Goal: Task Accomplishment & Management: Manage account settings

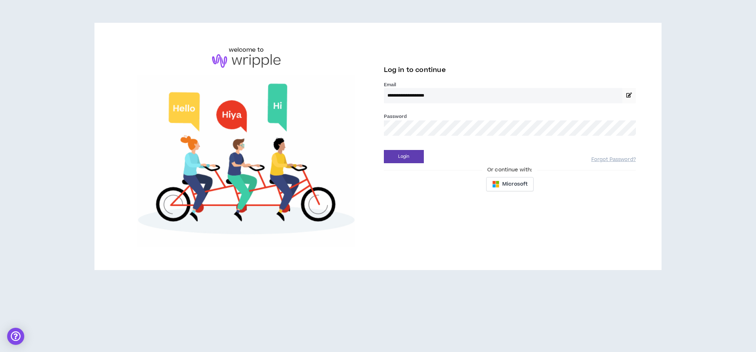
click at [403, 156] on button "Login" at bounding box center [404, 156] width 40 height 13
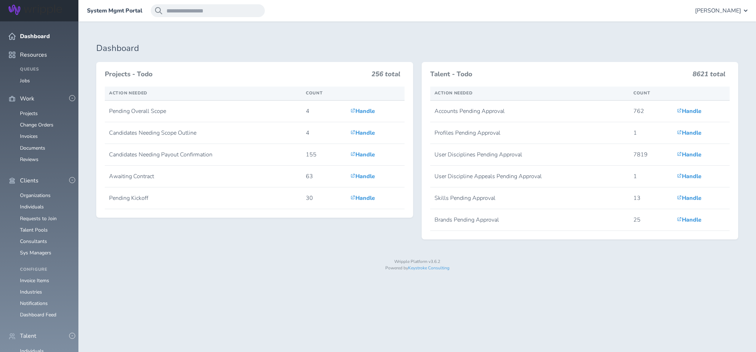
click at [717, 14] on span "Gabriella Rico" at bounding box center [718, 10] width 46 height 6
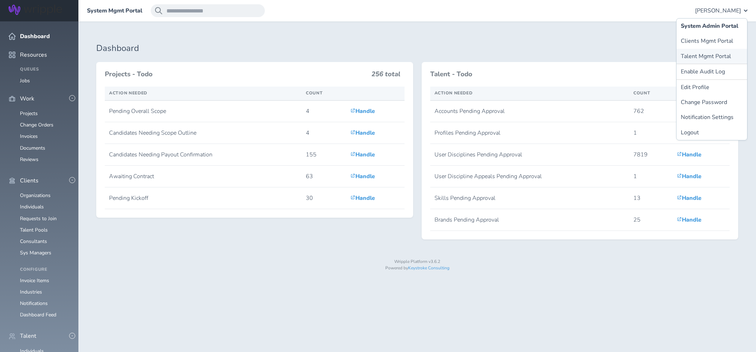
click at [700, 52] on link "Talent Mgmt Portal" at bounding box center [711, 56] width 71 height 15
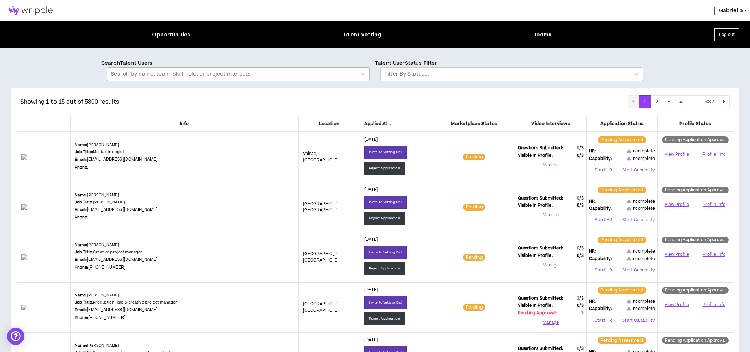
click at [178, 73] on div at bounding box center [232, 73] width 242 height 9
click at [394, 70] on div at bounding box center [505, 73] width 242 height 9
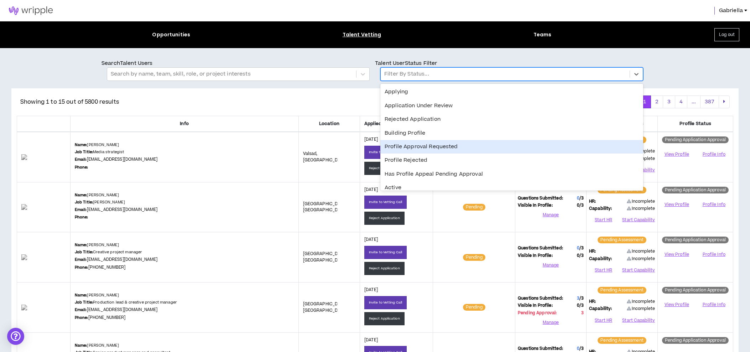
click at [415, 147] on div "Profile Approval Requested" at bounding box center [511, 147] width 263 height 14
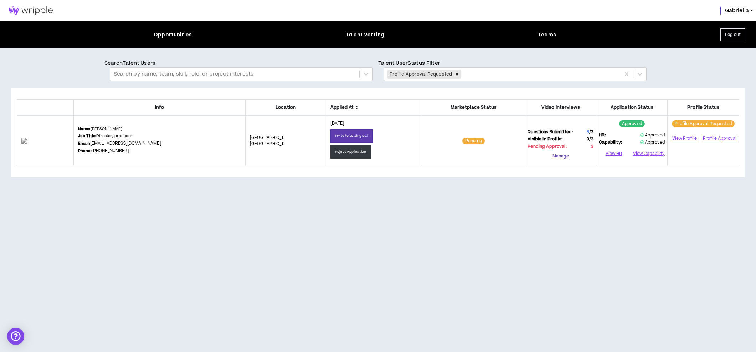
click at [560, 154] on button "Manage" at bounding box center [560, 156] width 66 height 11
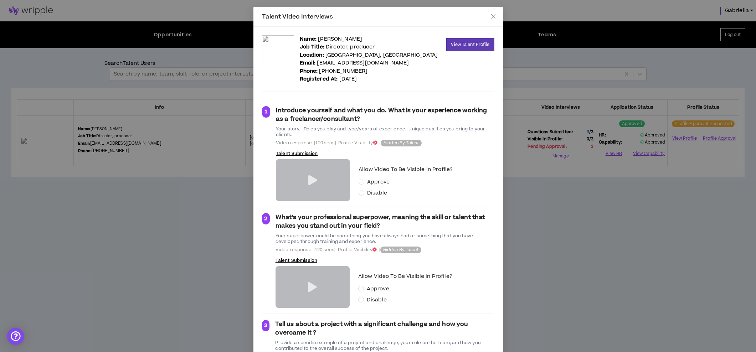
click at [309, 181] on icon at bounding box center [312, 180] width 9 height 10
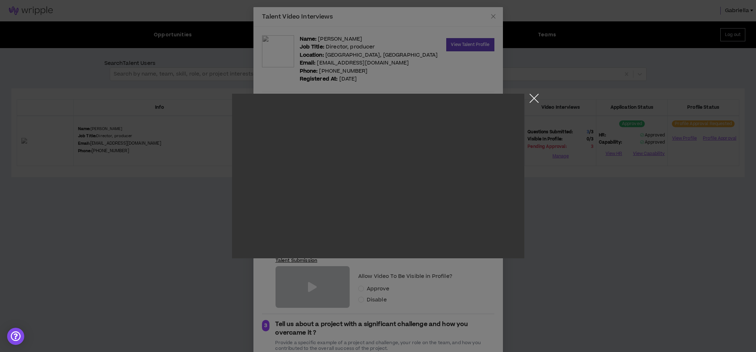
click at [536, 97] on button "Close the modal by clicking here" at bounding box center [534, 100] width 12 height 12
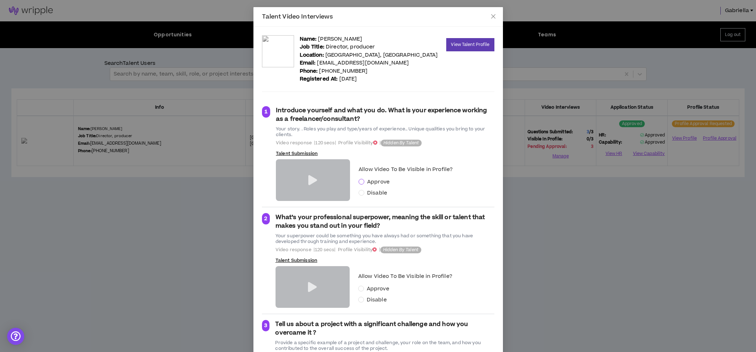
click at [361, 181] on span at bounding box center [361, 182] width 6 height 6
click at [308, 286] on icon at bounding box center [312, 287] width 9 height 10
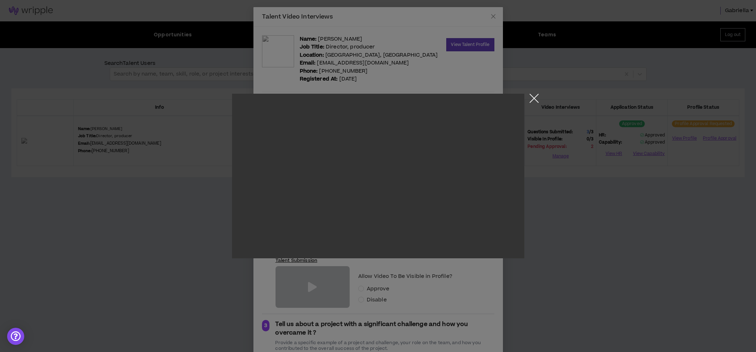
click at [534, 100] on button "Close the modal by clicking here" at bounding box center [534, 100] width 12 height 12
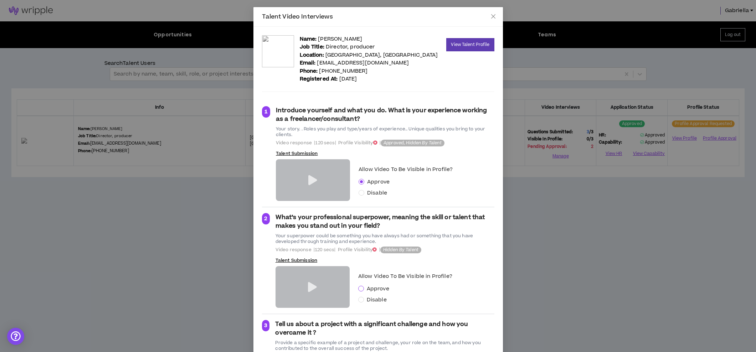
click at [358, 290] on span at bounding box center [361, 289] width 6 height 6
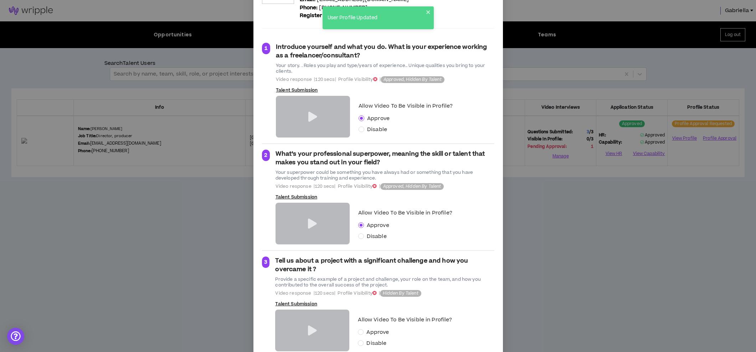
scroll to position [85, 0]
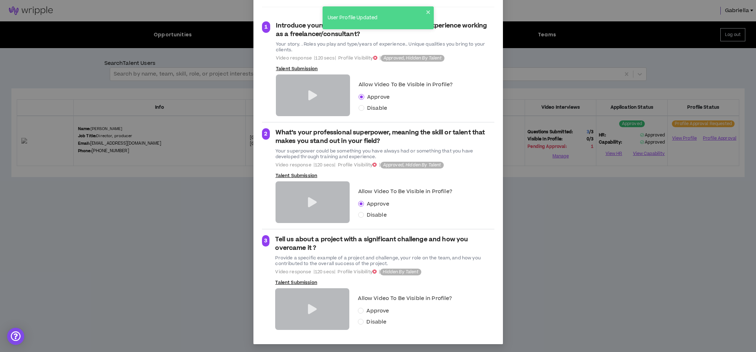
click at [310, 307] on icon at bounding box center [312, 309] width 9 height 10
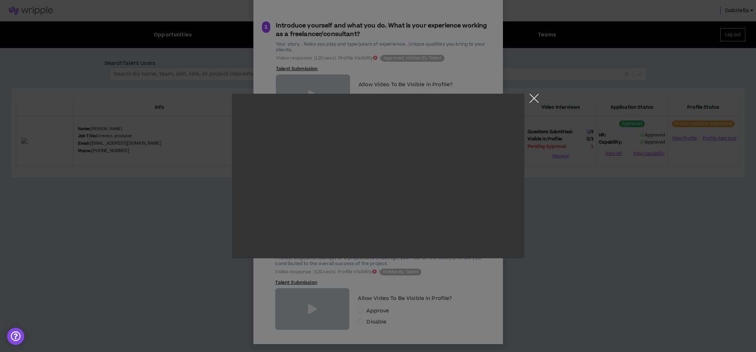
click at [529, 97] on button "Close the modal by clicking here" at bounding box center [534, 100] width 12 height 12
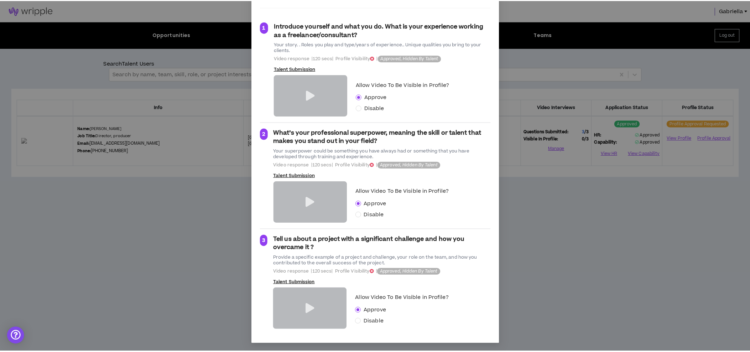
scroll to position [0, 0]
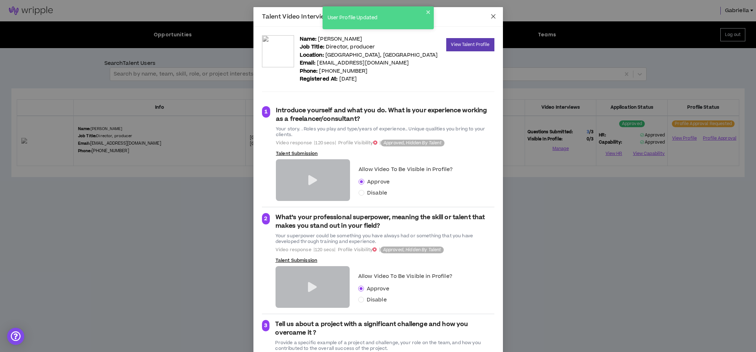
click at [492, 17] on icon "close" at bounding box center [493, 16] width 4 height 4
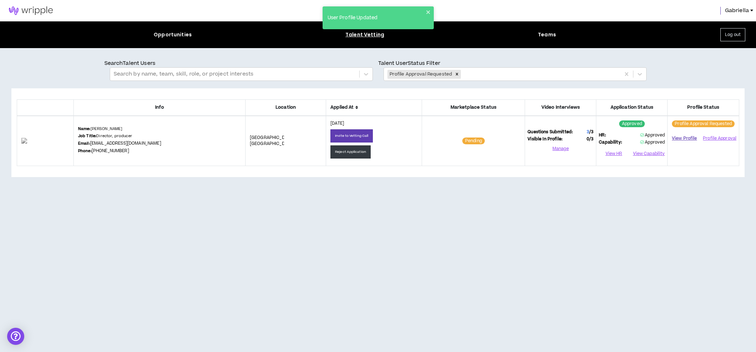
click at [685, 138] on link "View Profile" at bounding box center [684, 138] width 28 height 12
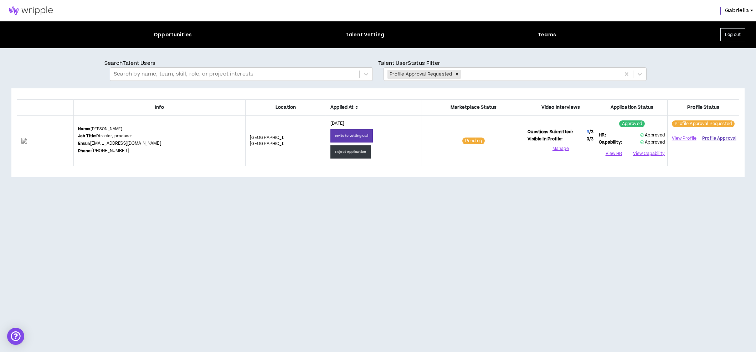
click at [708, 136] on button "Profile Approval" at bounding box center [719, 138] width 34 height 11
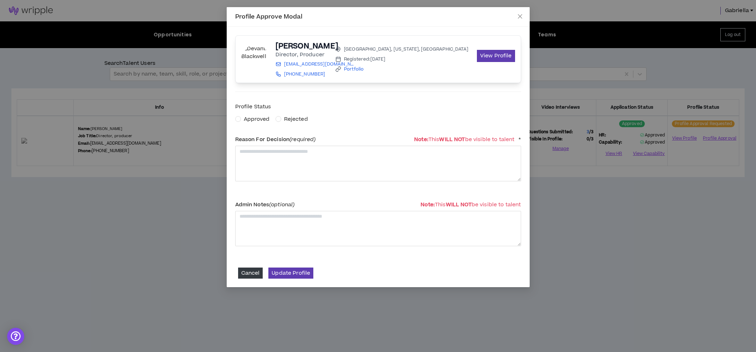
click at [258, 119] on span "Approved" at bounding box center [257, 118] width 26 height 7
click at [264, 162] on textarea at bounding box center [378, 163] width 286 height 35
type textarea "**********"
click at [292, 271] on button "Update Profile" at bounding box center [290, 273] width 45 height 11
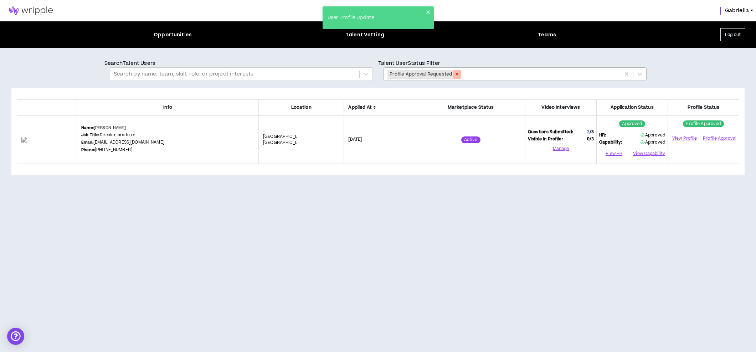
click at [454, 74] on icon "Remove Profile Approval Requested" at bounding box center [456, 74] width 5 height 5
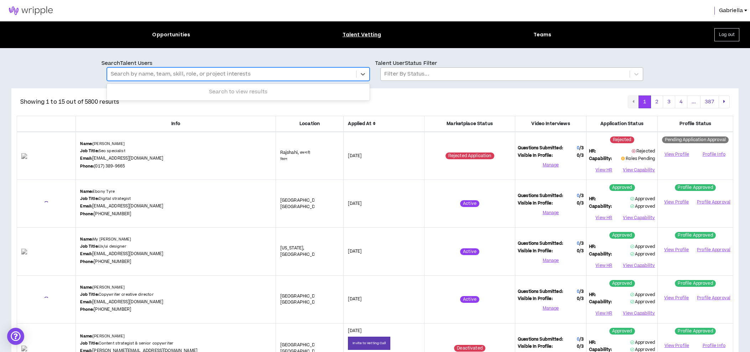
click at [189, 75] on div at bounding box center [232, 73] width 242 height 9
type input "*******"
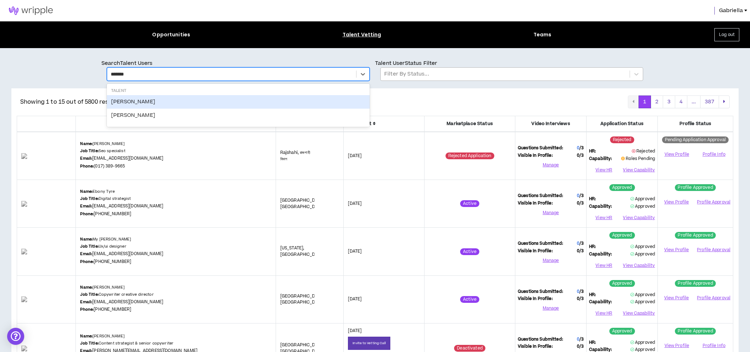
click at [141, 104] on div "Desmond Manuel" at bounding box center [238, 102] width 263 height 14
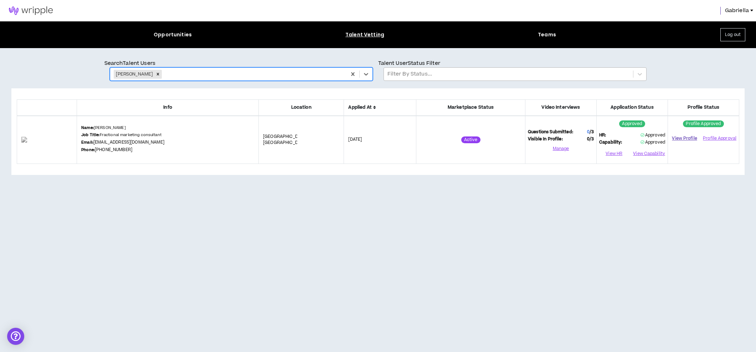
click at [683, 137] on link "View Profile" at bounding box center [684, 138] width 28 height 12
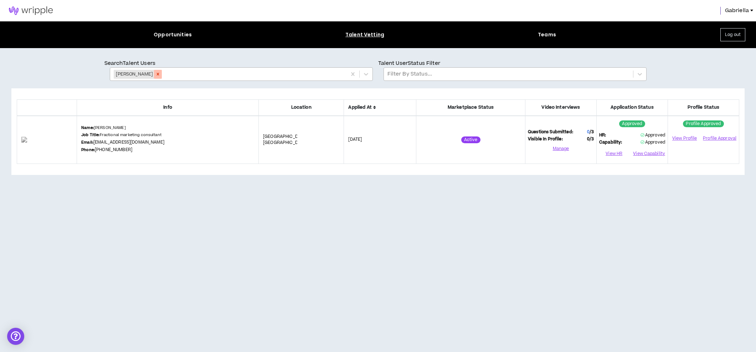
click at [160, 73] on icon "Remove Desmond Manuel" at bounding box center [157, 74] width 5 height 5
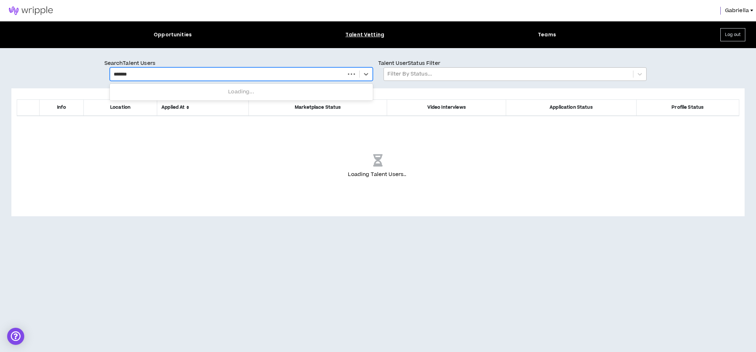
type input "********"
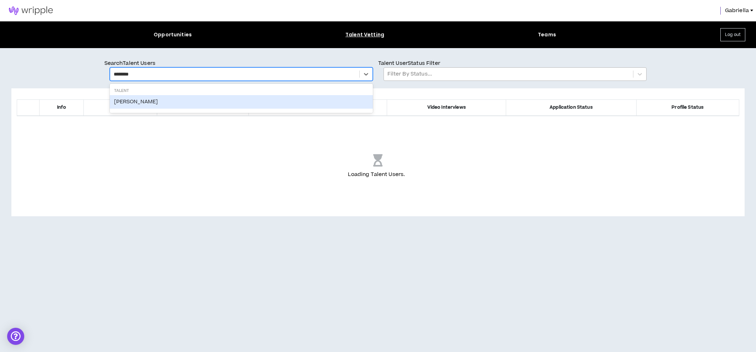
click at [211, 104] on div "Mark Downing" at bounding box center [241, 102] width 263 height 14
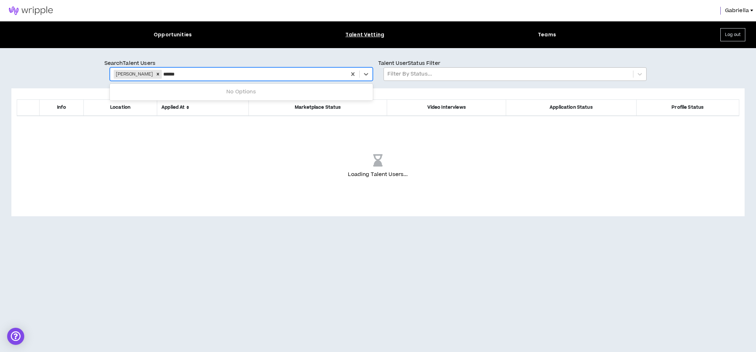
type input "*******"
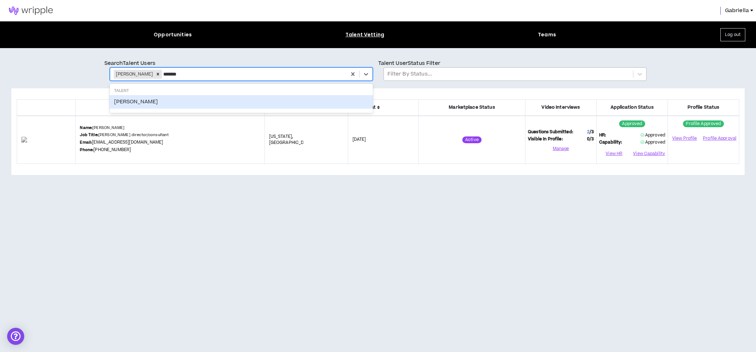
click at [186, 105] on div "Eric Yoo" at bounding box center [241, 102] width 263 height 14
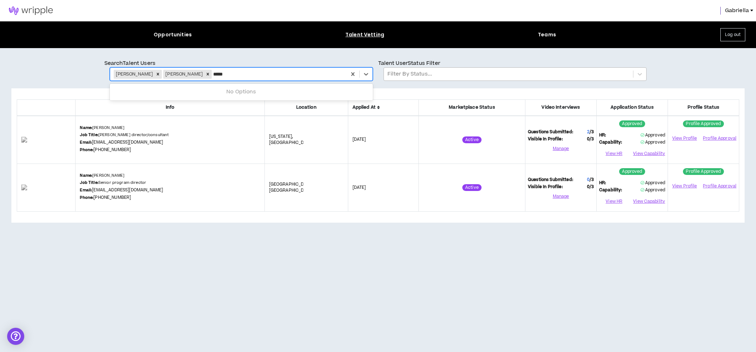
type input "******"
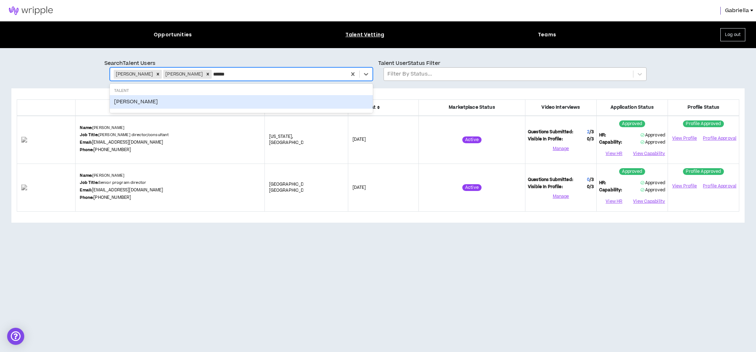
click at [134, 103] on div "Kim Adams" at bounding box center [241, 102] width 263 height 14
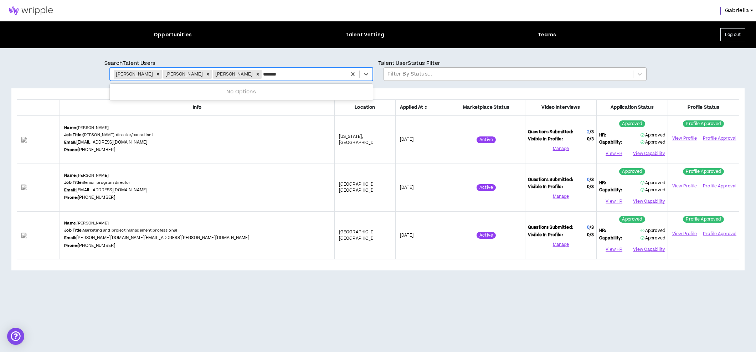
type input "********"
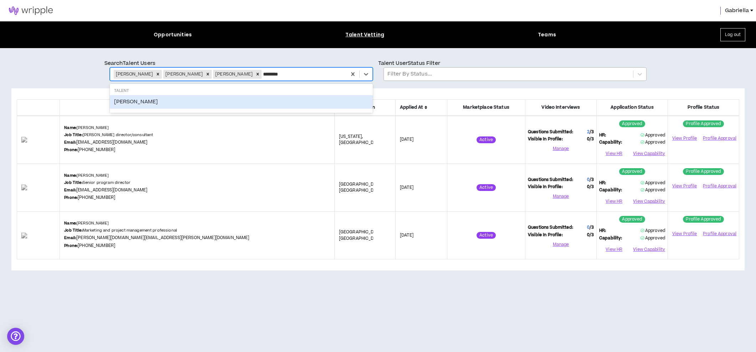
click at [121, 102] on div "Anna Ladson" at bounding box center [241, 102] width 263 height 14
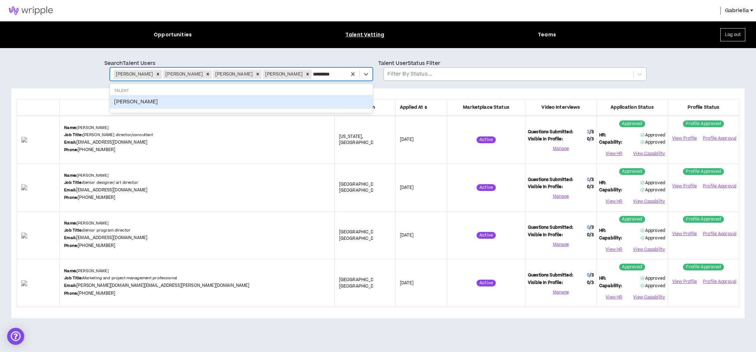
type input "********"
click at [126, 104] on div "Brian Schmitz" at bounding box center [241, 102] width 263 height 14
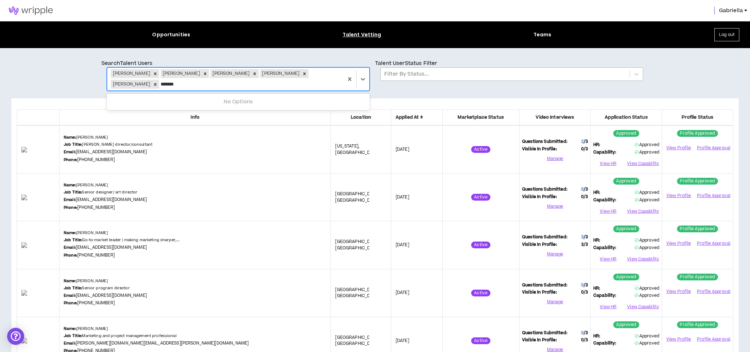
type input "********"
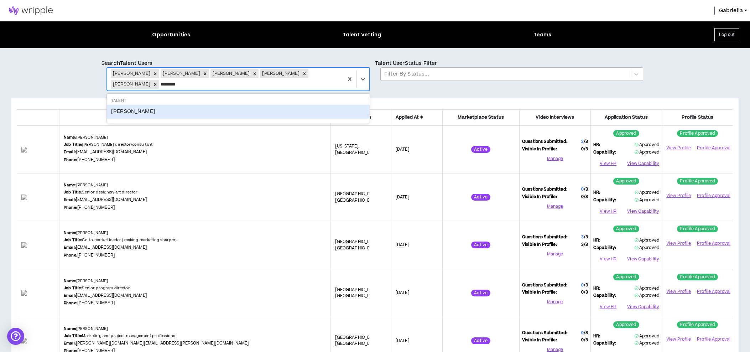
click at [125, 105] on div "Chip Gross" at bounding box center [238, 112] width 263 height 14
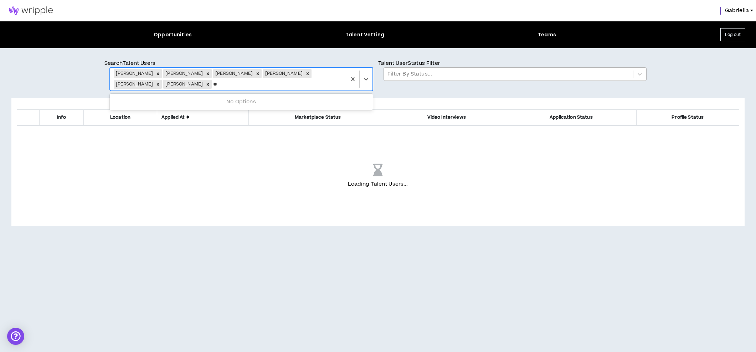
type input "*"
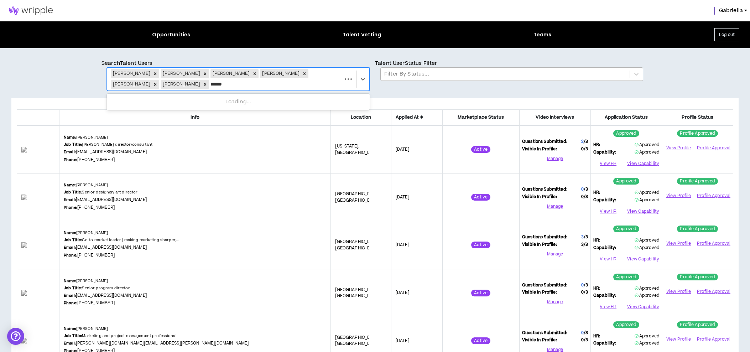
type input "****"
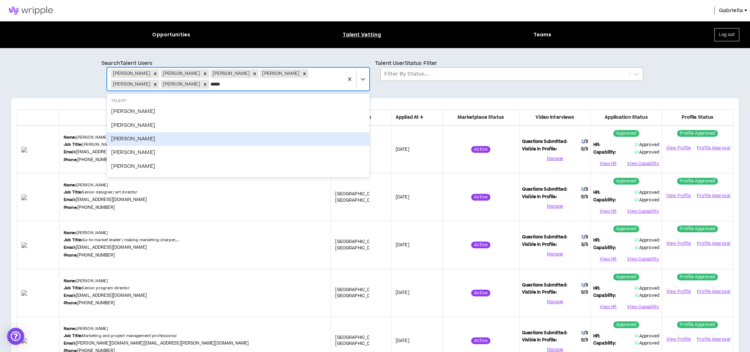
click at [116, 137] on div "Joshua Fuller" at bounding box center [238, 139] width 263 height 14
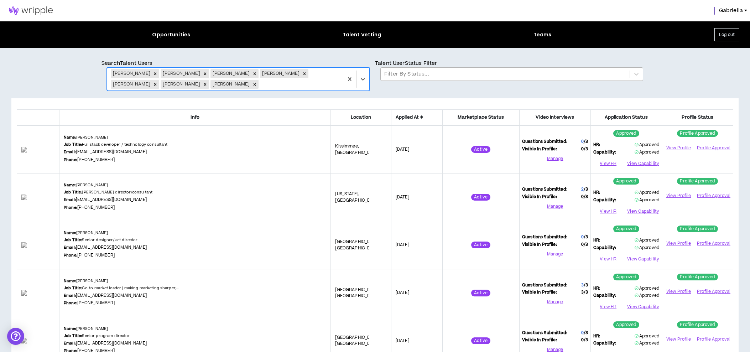
type input "*"
type input "*****"
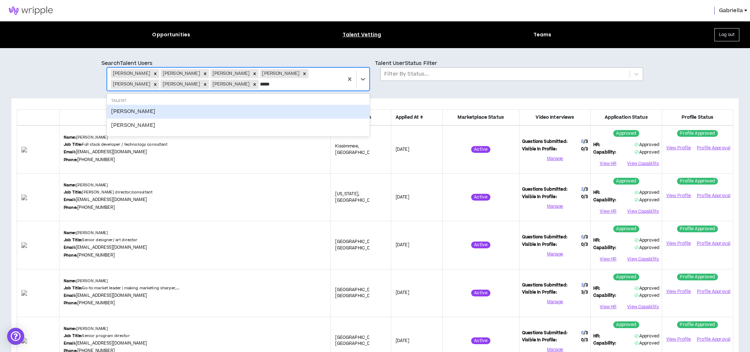
click at [145, 115] on div "geoff courbis" at bounding box center [238, 112] width 263 height 14
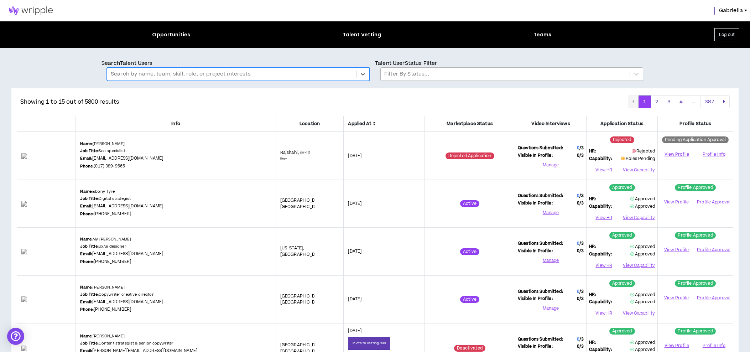
click at [419, 77] on div at bounding box center [505, 73] width 242 height 9
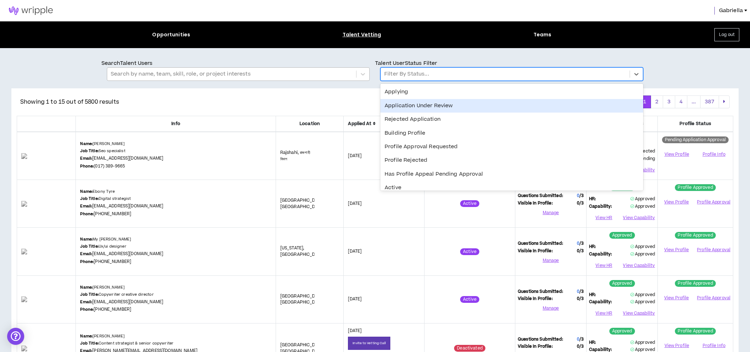
click at [406, 107] on div "Application Under Review" at bounding box center [511, 106] width 263 height 14
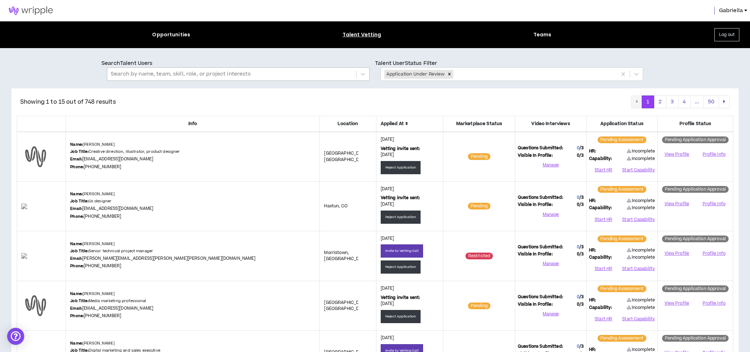
click at [405, 124] on icon at bounding box center [406, 123] width 3 height 4
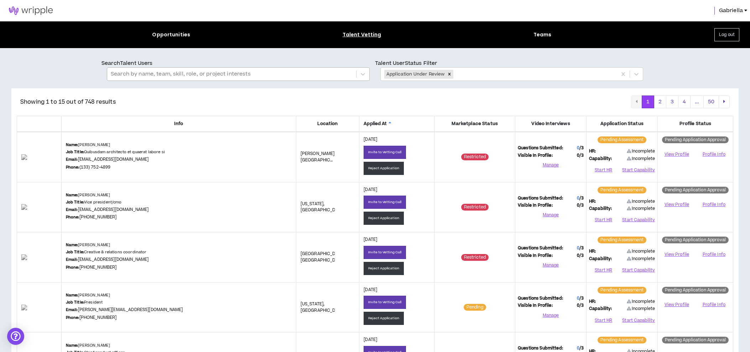
click at [389, 122] on icon at bounding box center [390, 123] width 3 height 4
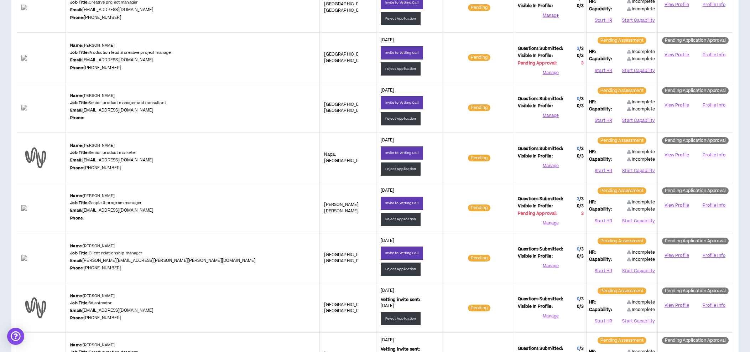
scroll to position [248, 0]
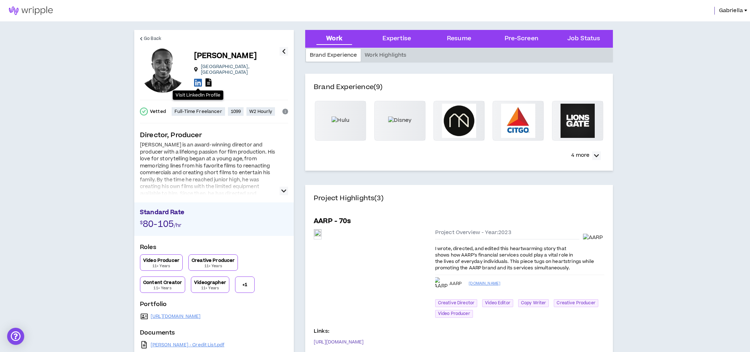
click at [198, 78] on icon at bounding box center [198, 82] width 8 height 9
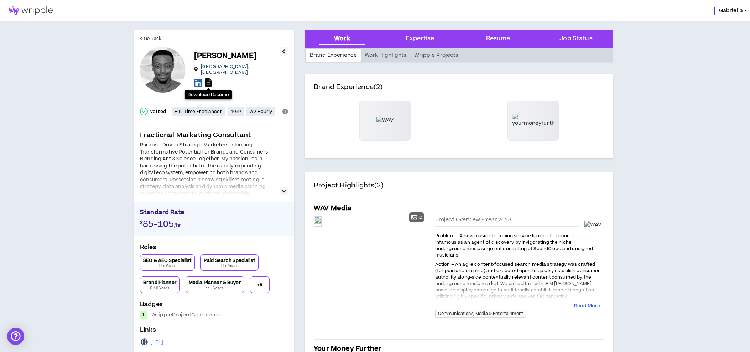
click at [209, 79] on icon at bounding box center [209, 82] width 6 height 8
